Goal: Communication & Community: Answer question/provide support

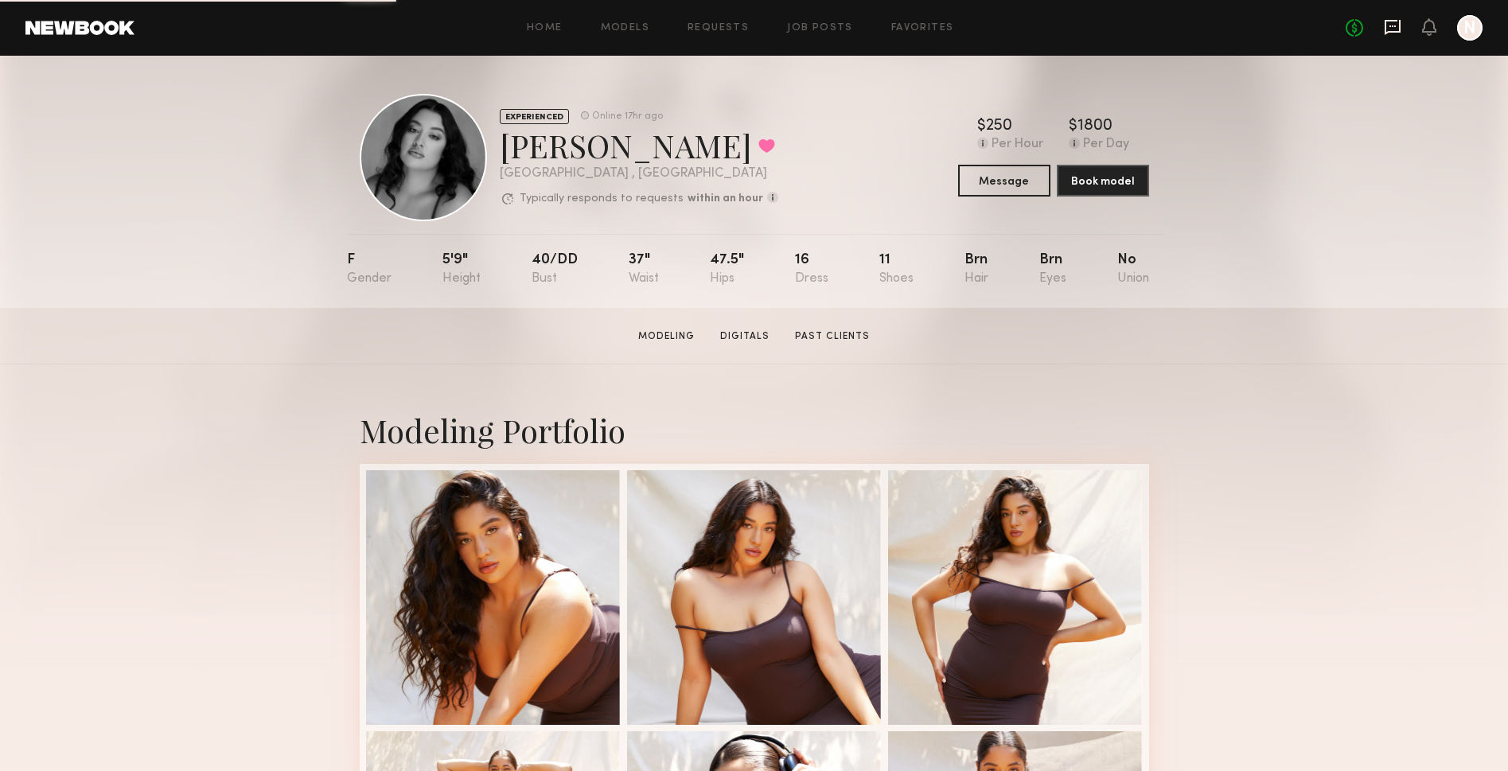
click at [1398, 29] on icon at bounding box center [1393, 27] width 18 height 18
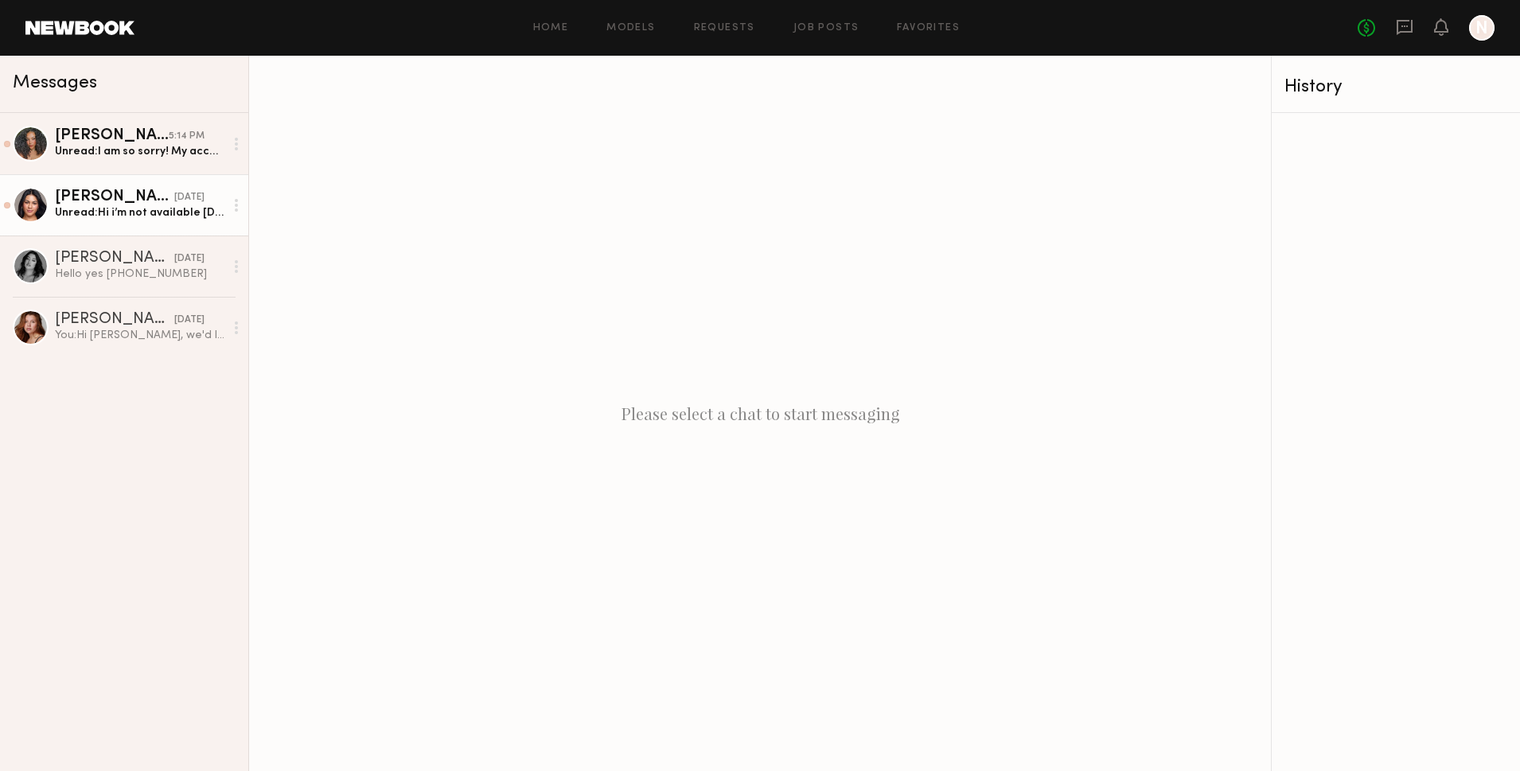
click at [133, 196] on div "[PERSON_NAME]" at bounding box center [114, 197] width 119 height 16
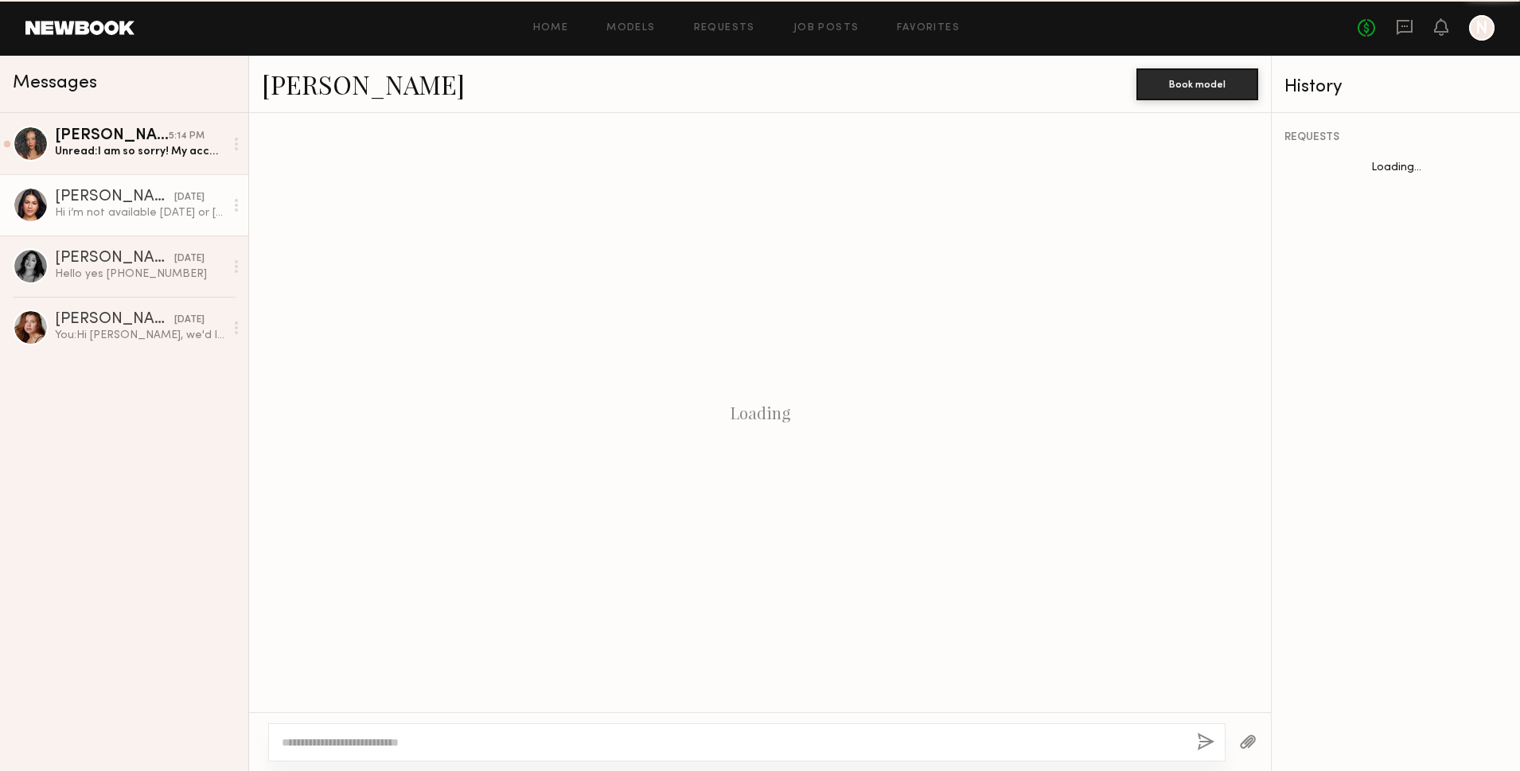
scroll to position [981, 0]
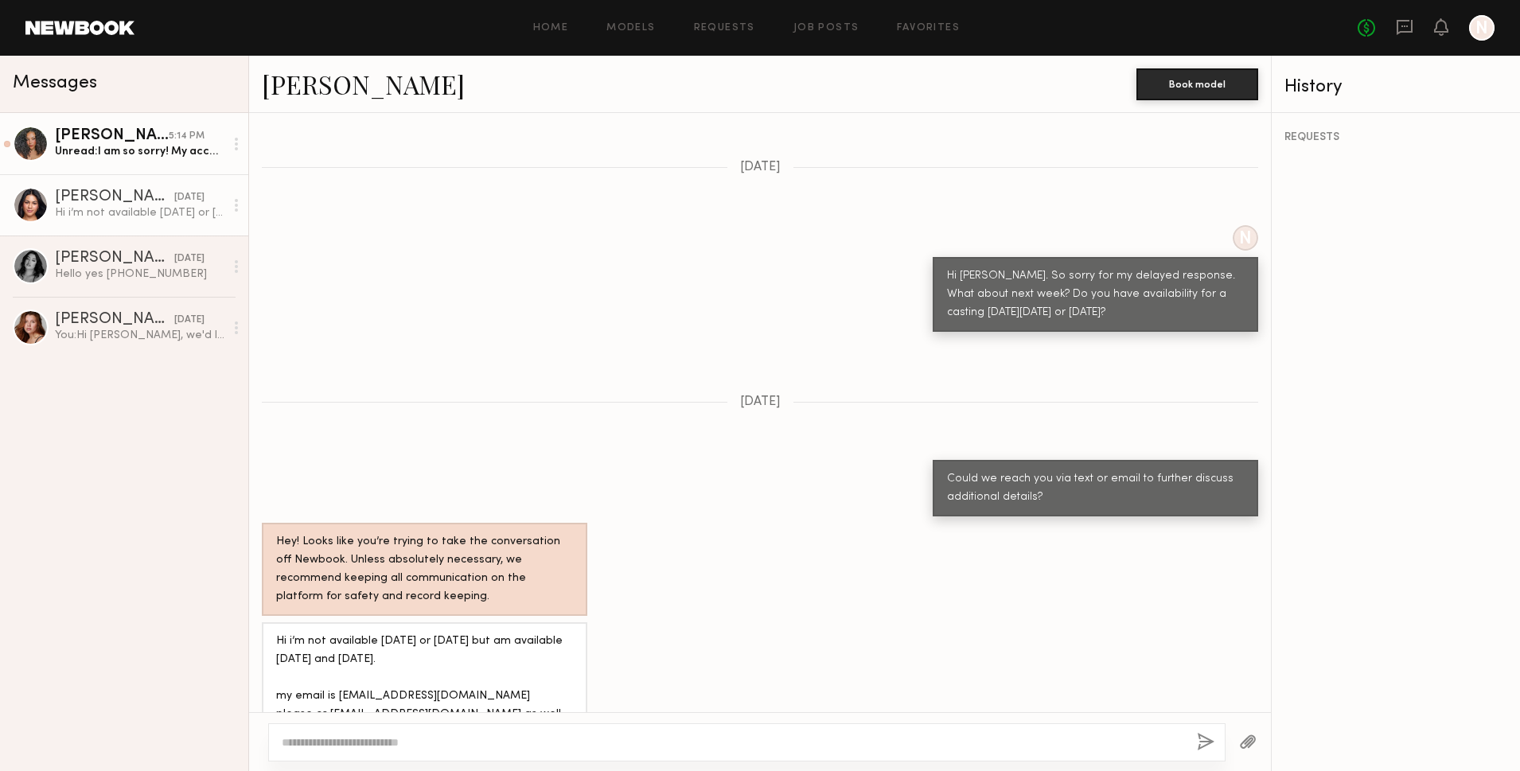
click at [145, 151] on div "Unread: I am so sorry! My account was locked. Yes please feel free to reach out…" at bounding box center [139, 151] width 169 height 15
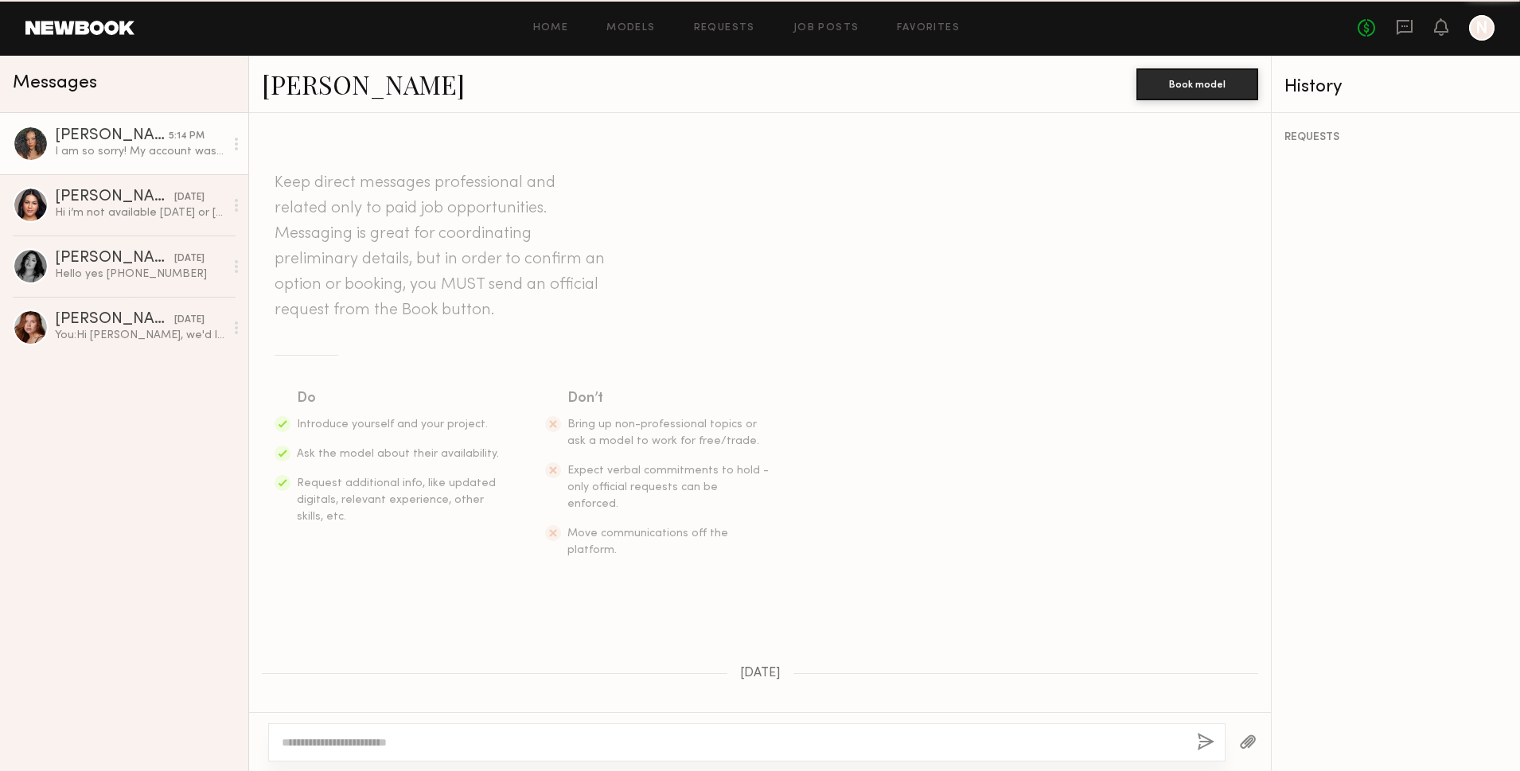
scroll to position [999, 0]
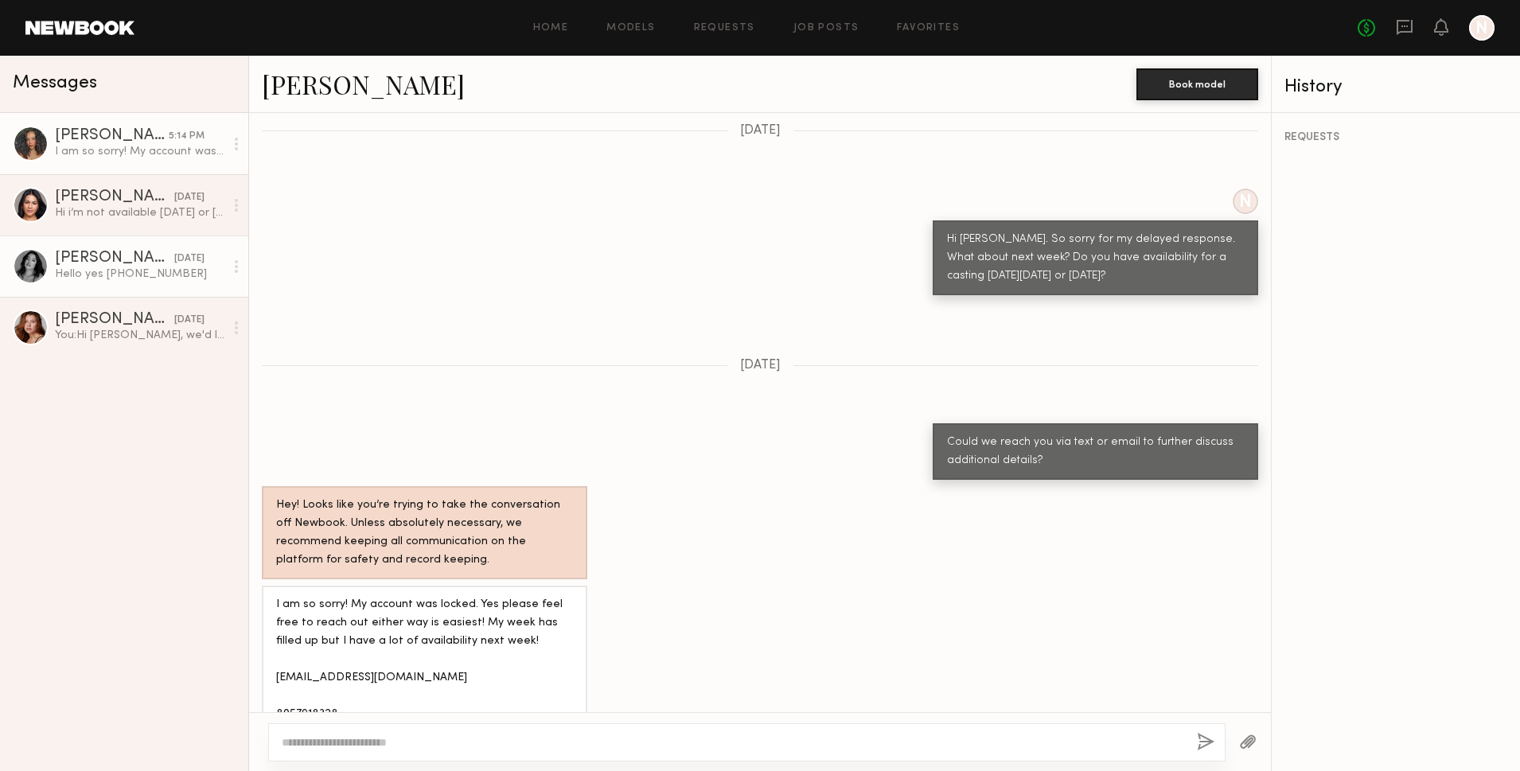
click at [113, 271] on div "Hello yes [PHONE_NUMBER]" at bounding box center [139, 274] width 169 height 15
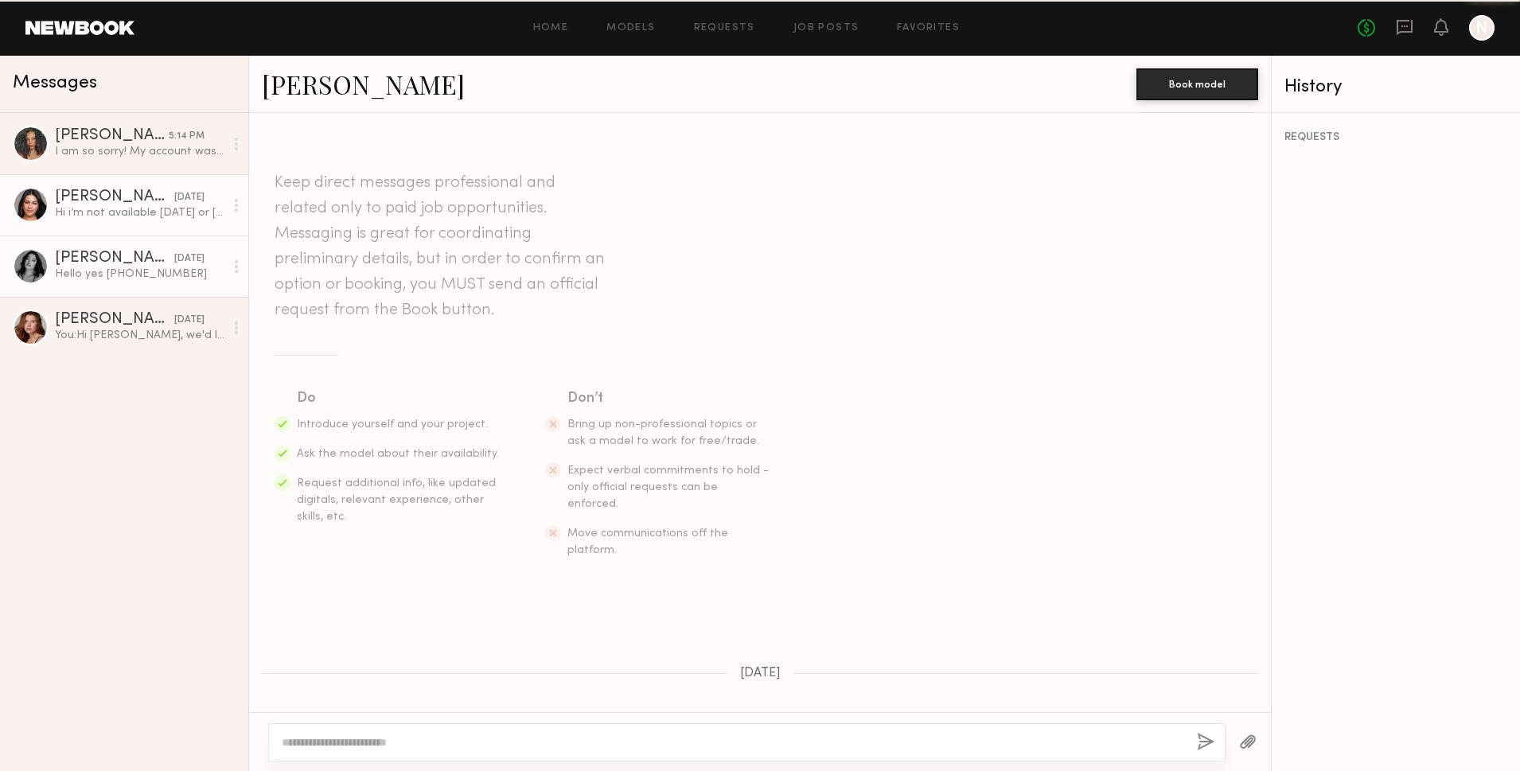
scroll to position [975, 0]
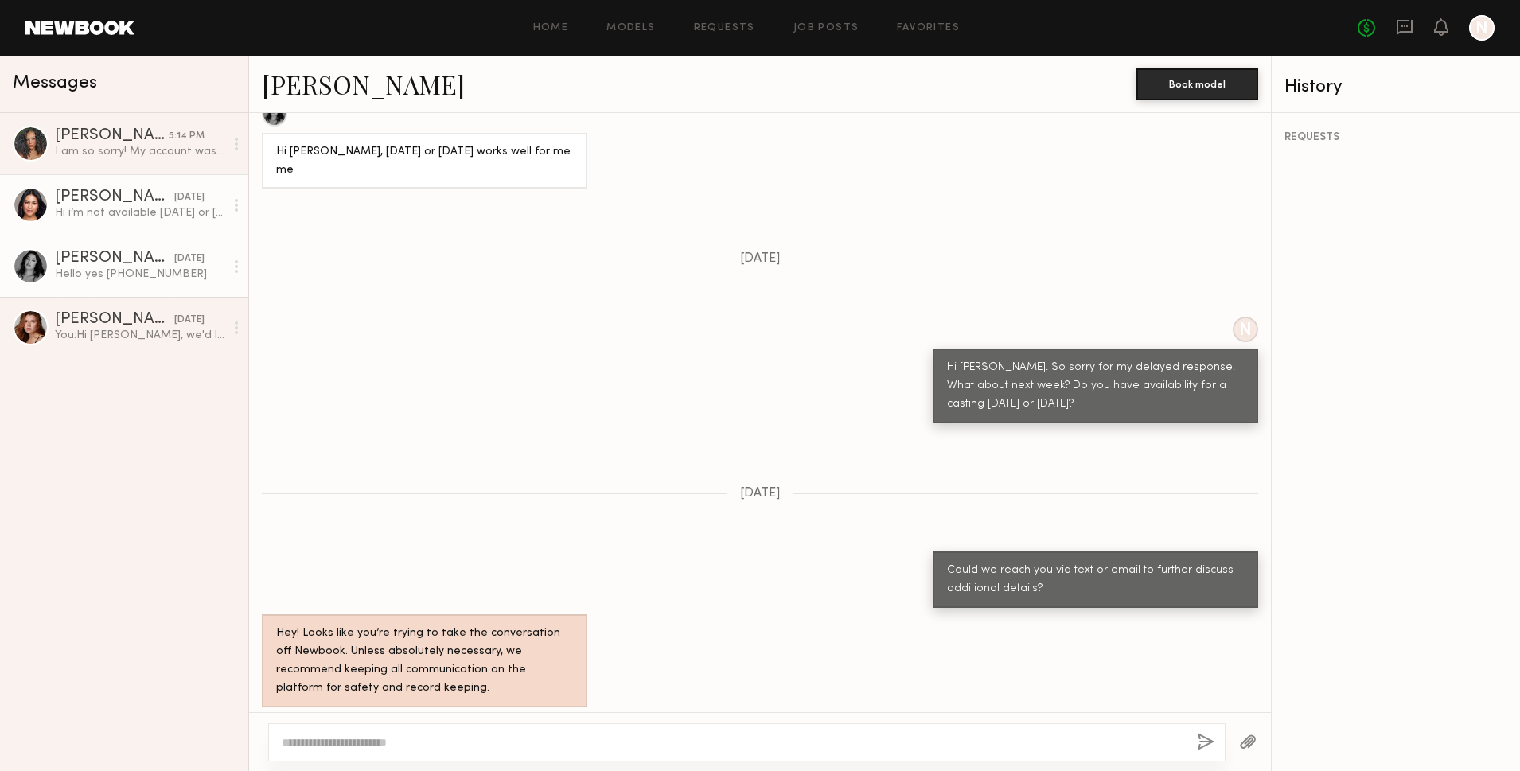
click at [95, 198] on div "[PERSON_NAME]" at bounding box center [114, 197] width 119 height 16
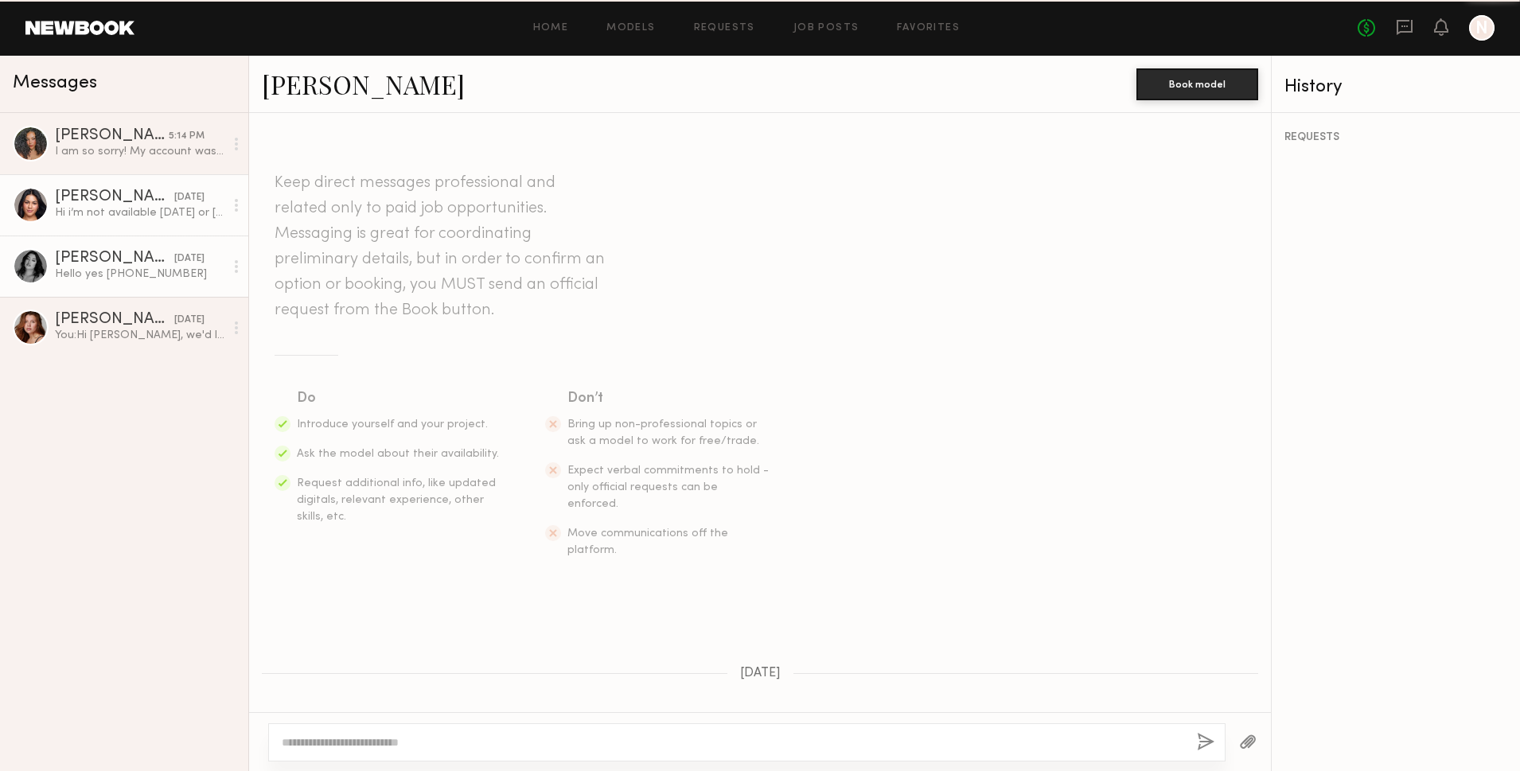
scroll to position [981, 0]
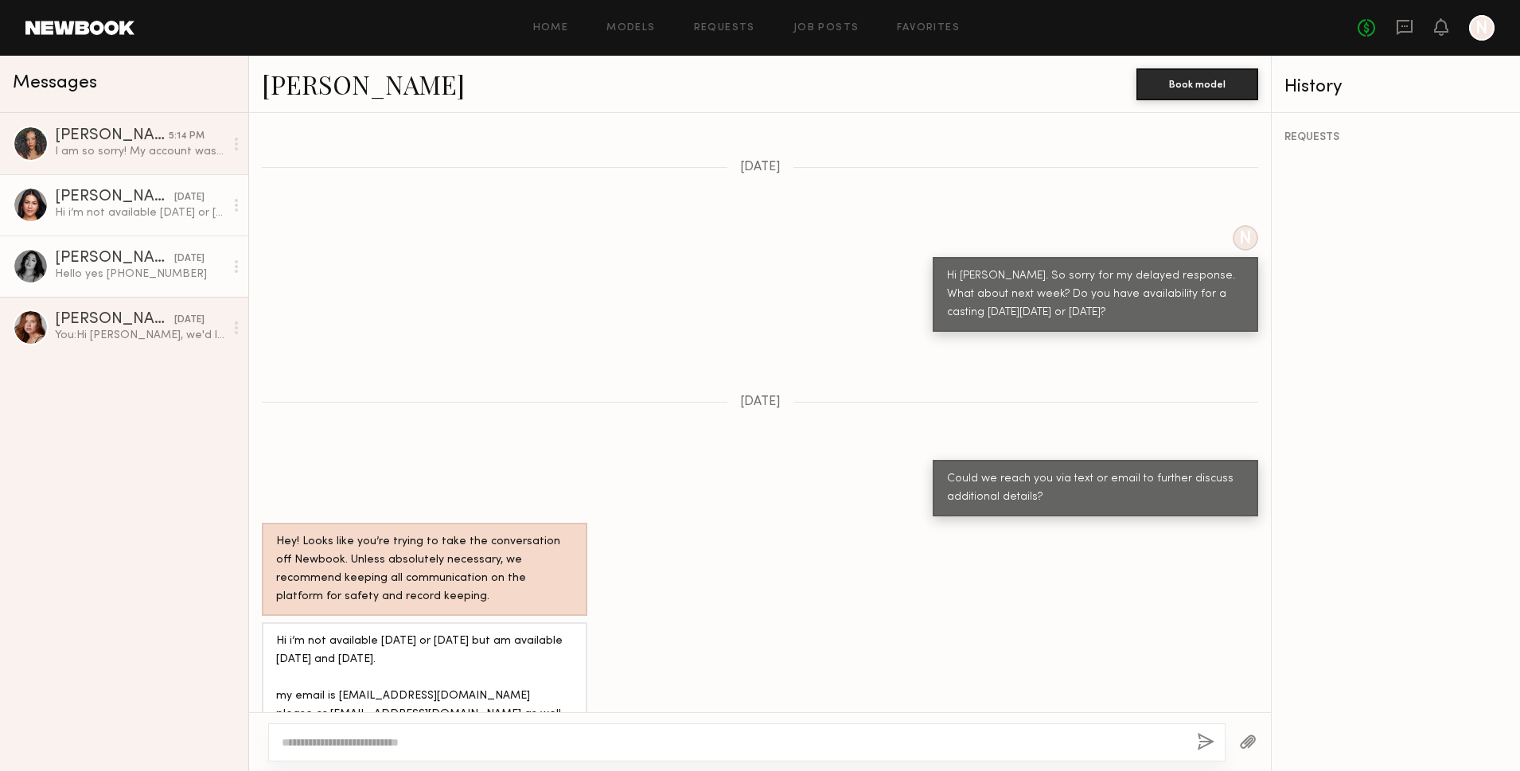
click at [111, 280] on div "Hello yes [PHONE_NUMBER]" at bounding box center [139, 274] width 169 height 15
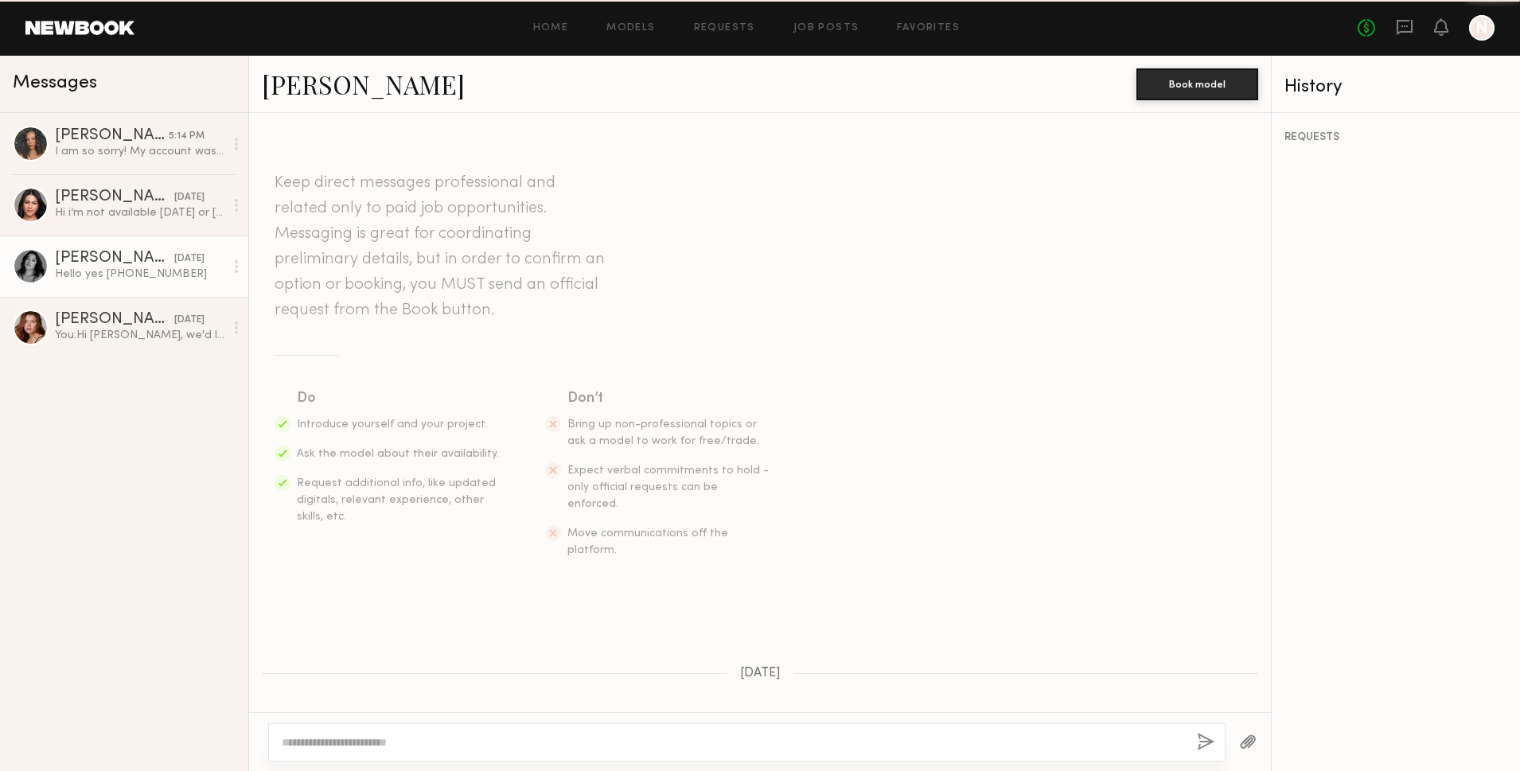
scroll to position [975, 0]
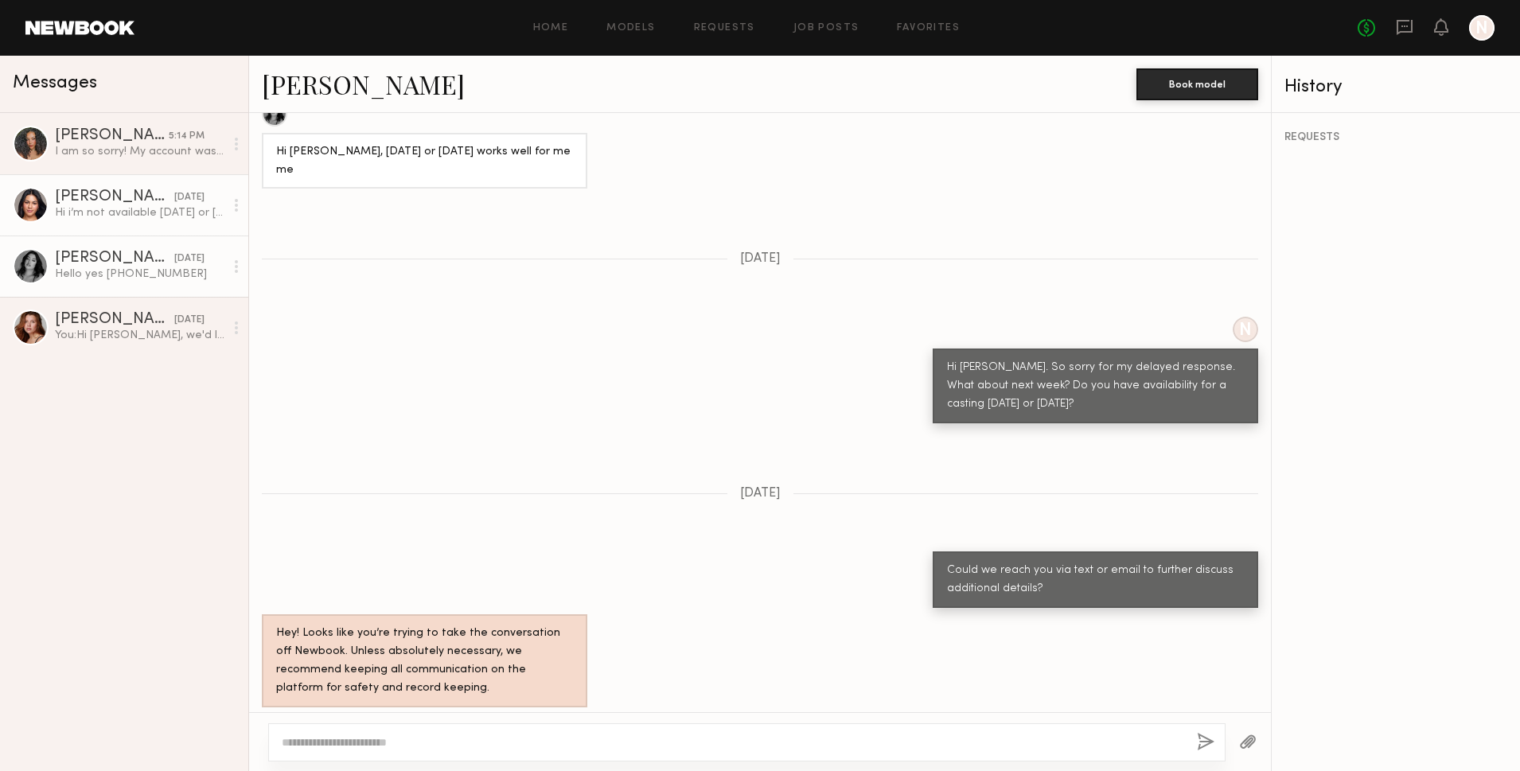
click at [136, 228] on link "[PERSON_NAME] [DATE] Hi i’m not available [DATE] or [DATE] but am available [DA…" at bounding box center [124, 204] width 248 height 61
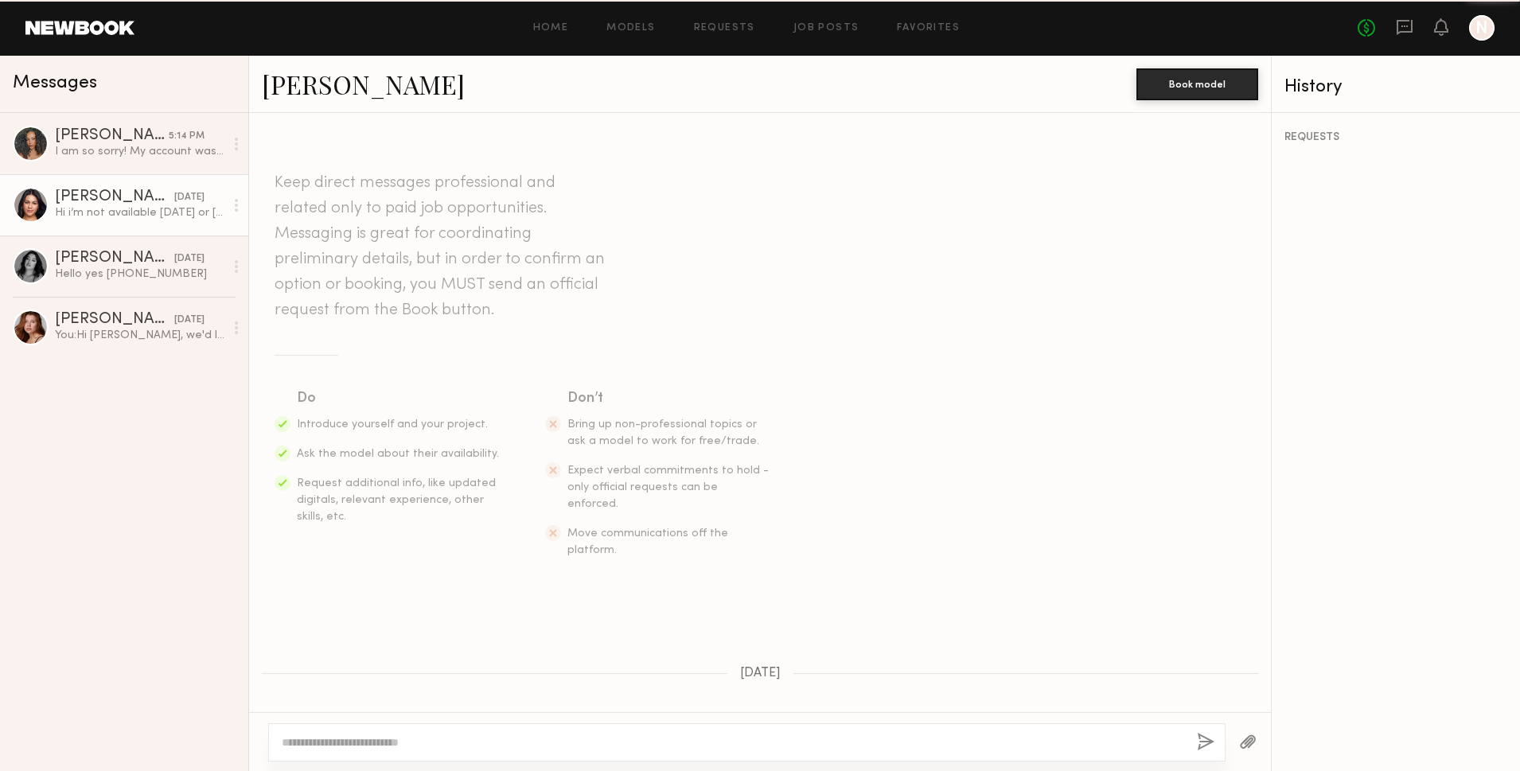
scroll to position [981, 0]
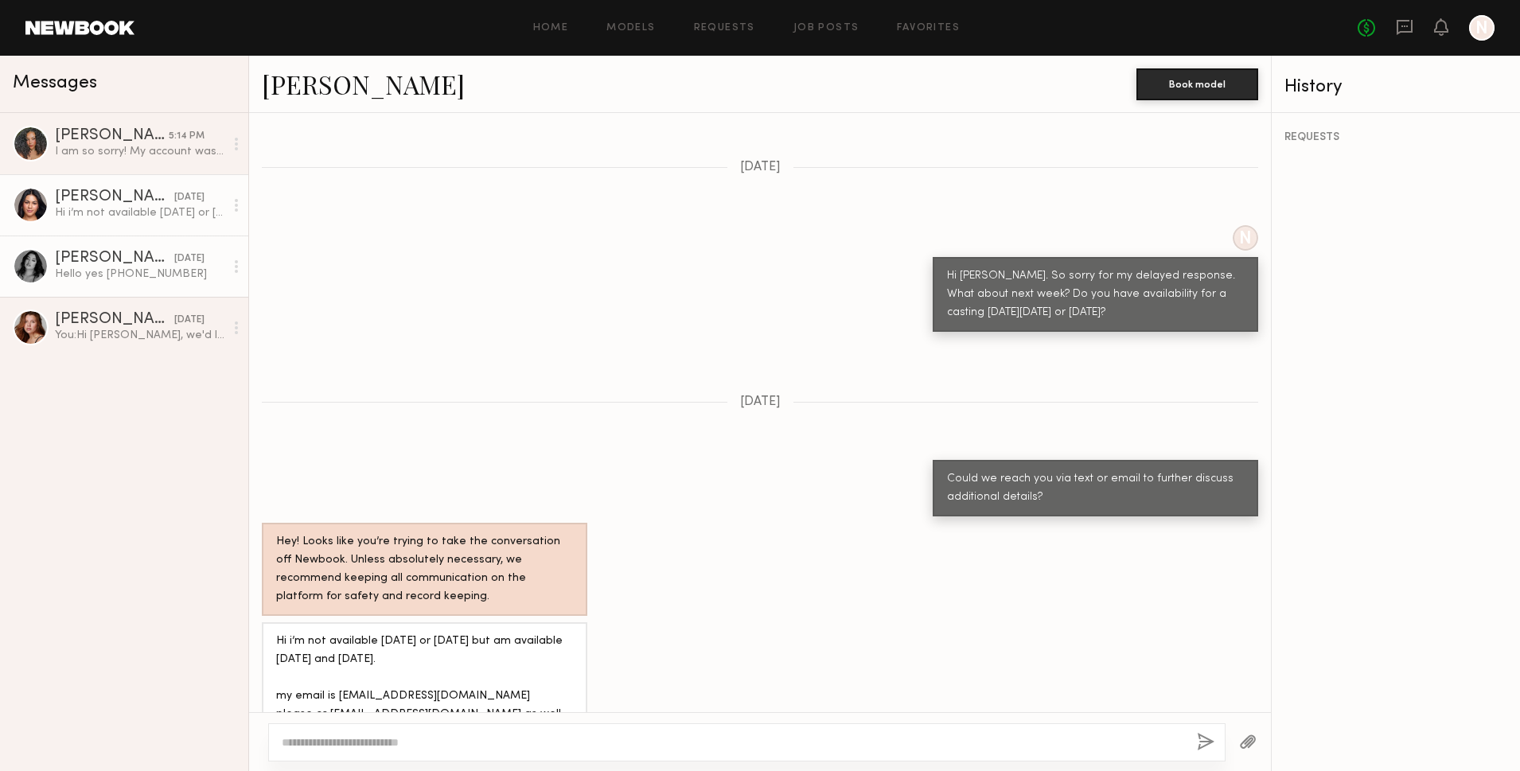
click at [102, 260] on div "[PERSON_NAME]" at bounding box center [114, 259] width 119 height 16
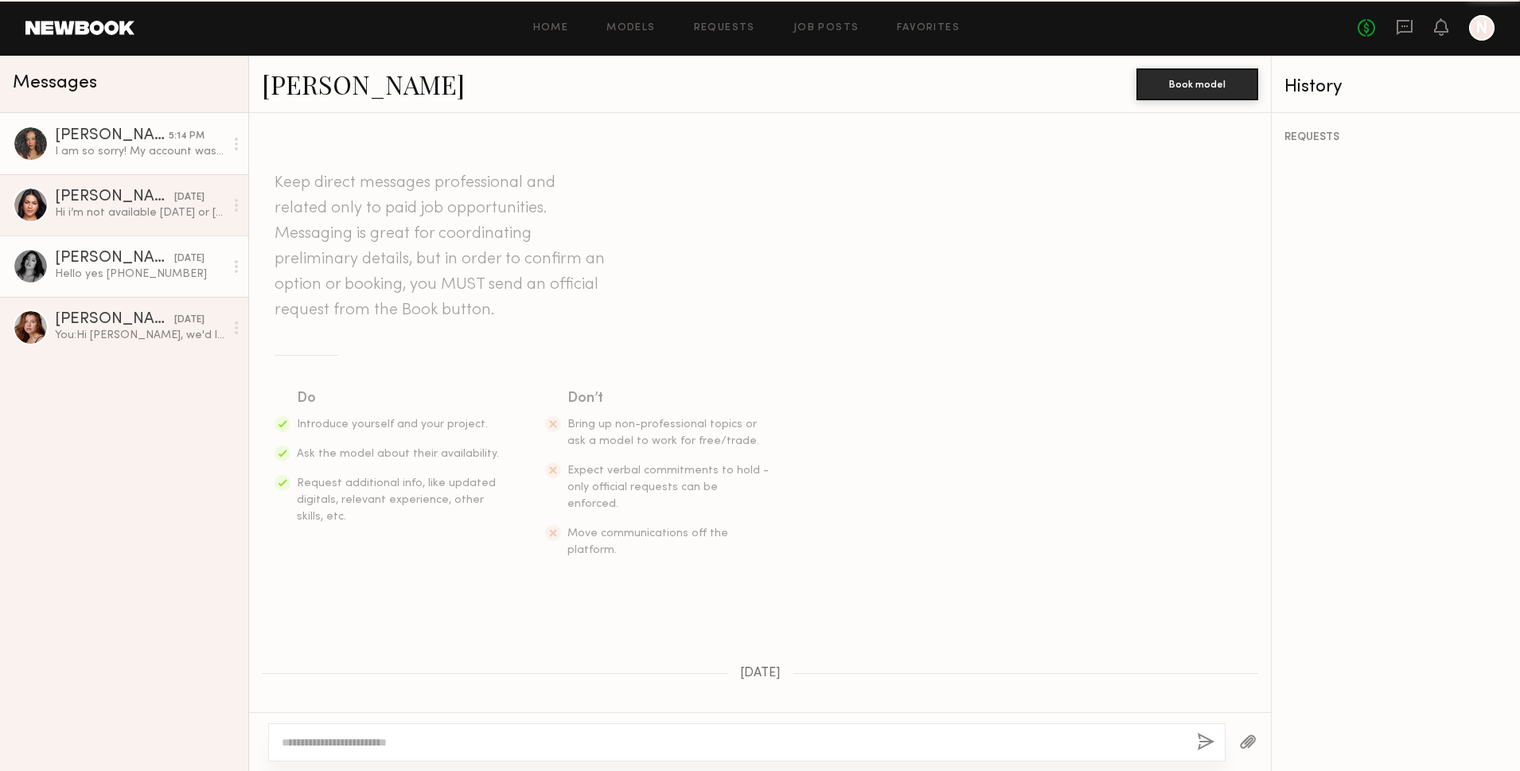
scroll to position [975, 0]
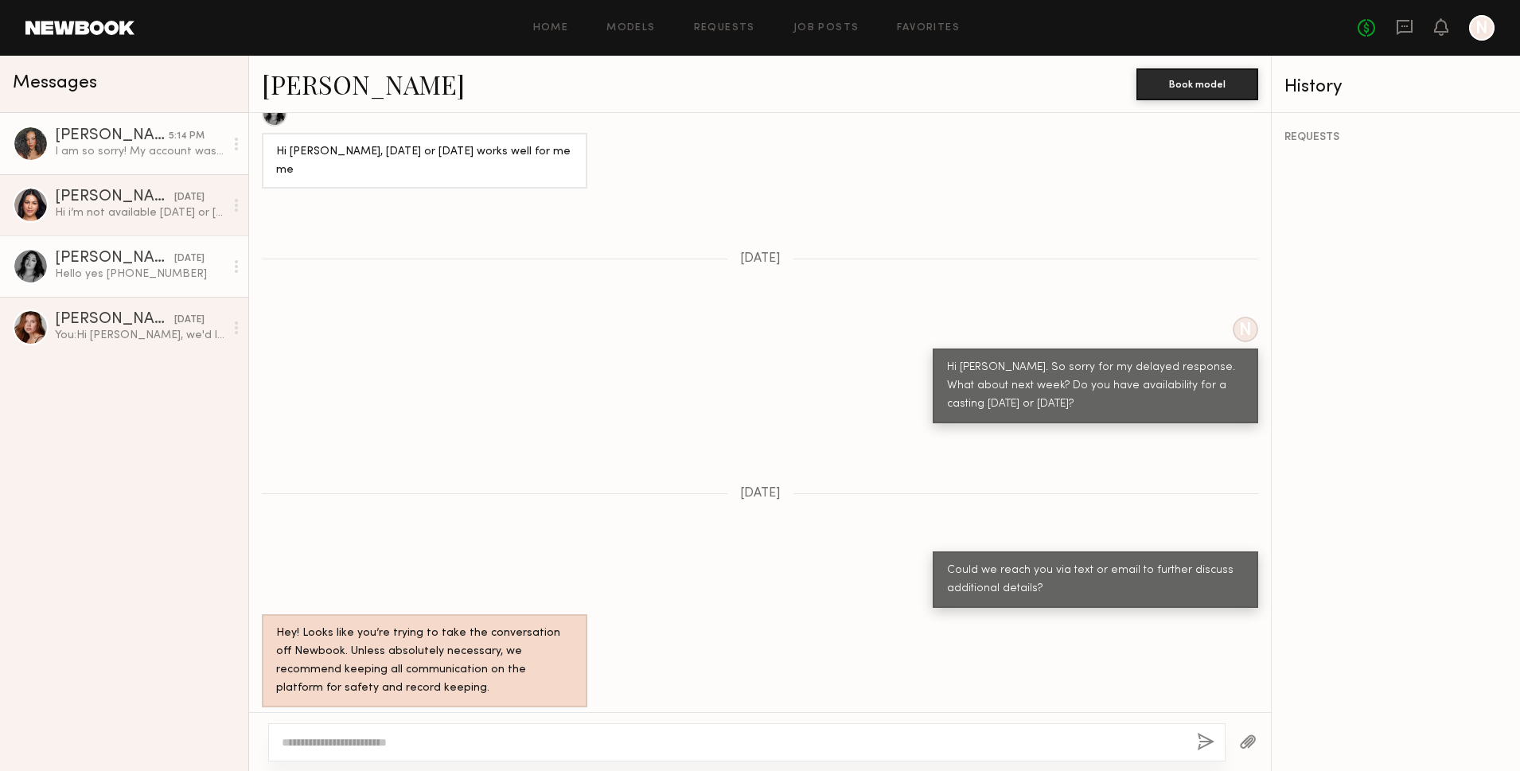
click at [120, 143] on div "[PERSON_NAME]" at bounding box center [112, 136] width 114 height 16
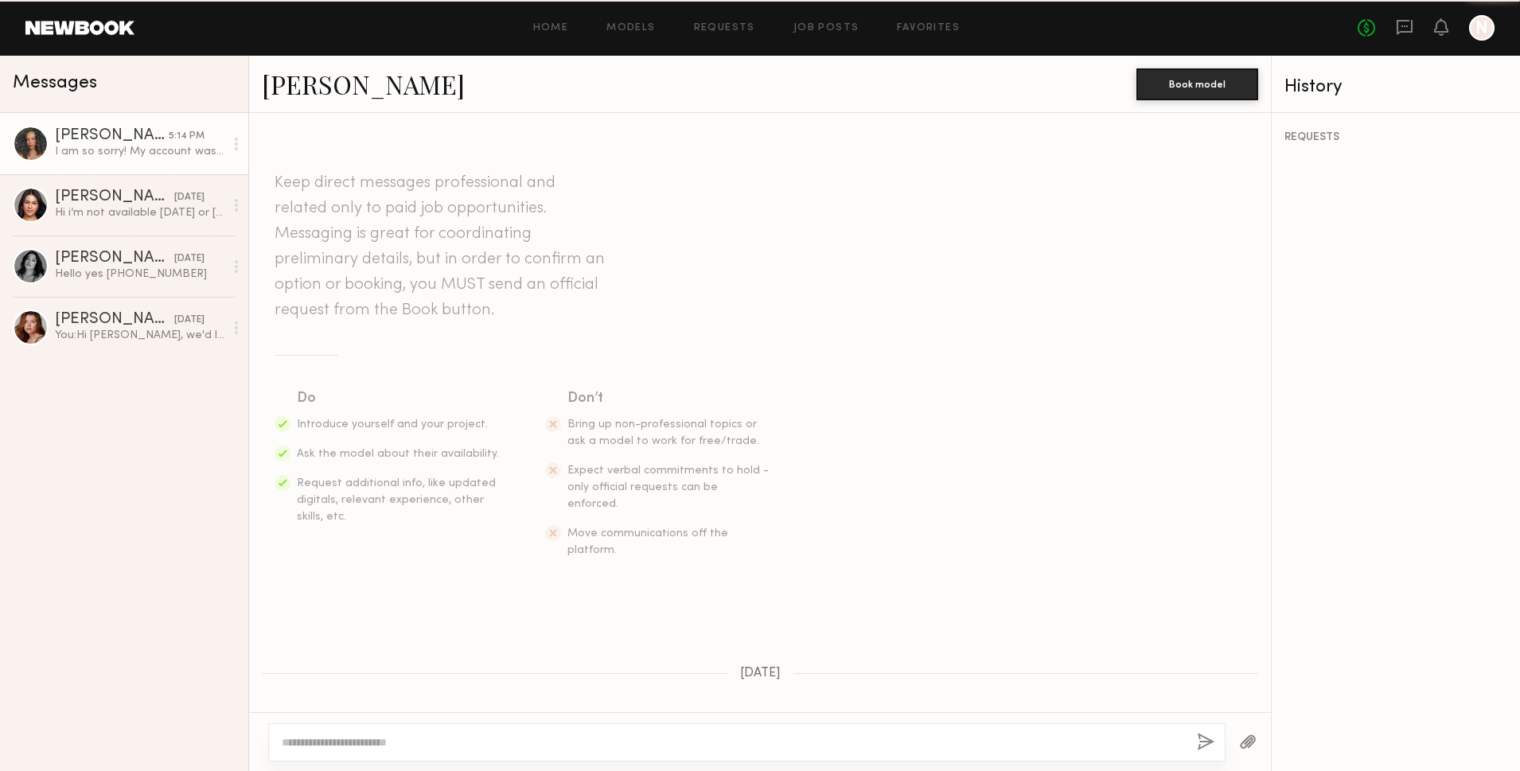
scroll to position [999, 0]
